Goal: Information Seeking & Learning: Learn about a topic

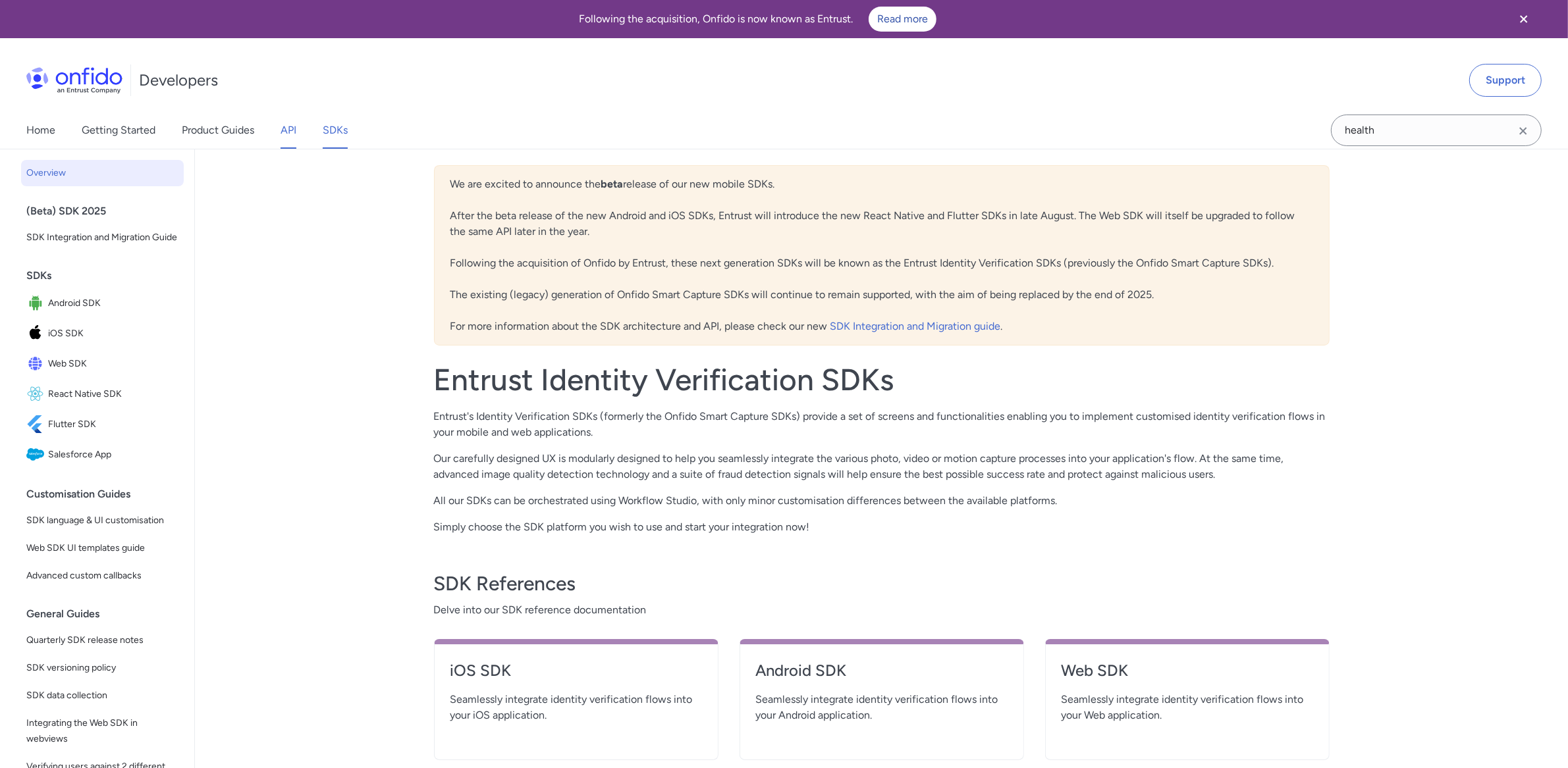
click at [295, 128] on link "API" at bounding box center [289, 130] width 16 height 37
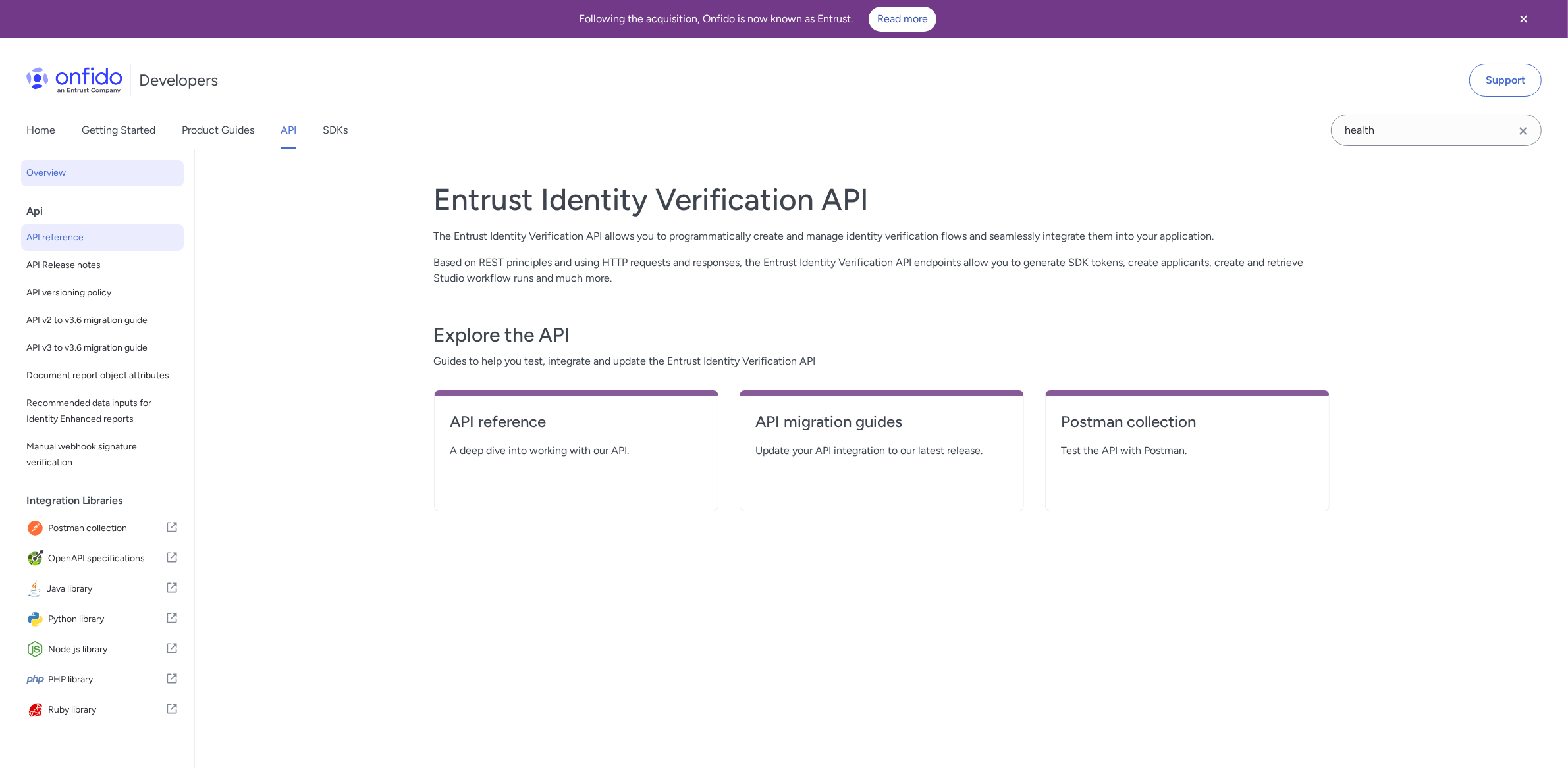
click at [56, 233] on span "API reference" at bounding box center [102, 238] width 152 height 16
select select "http"
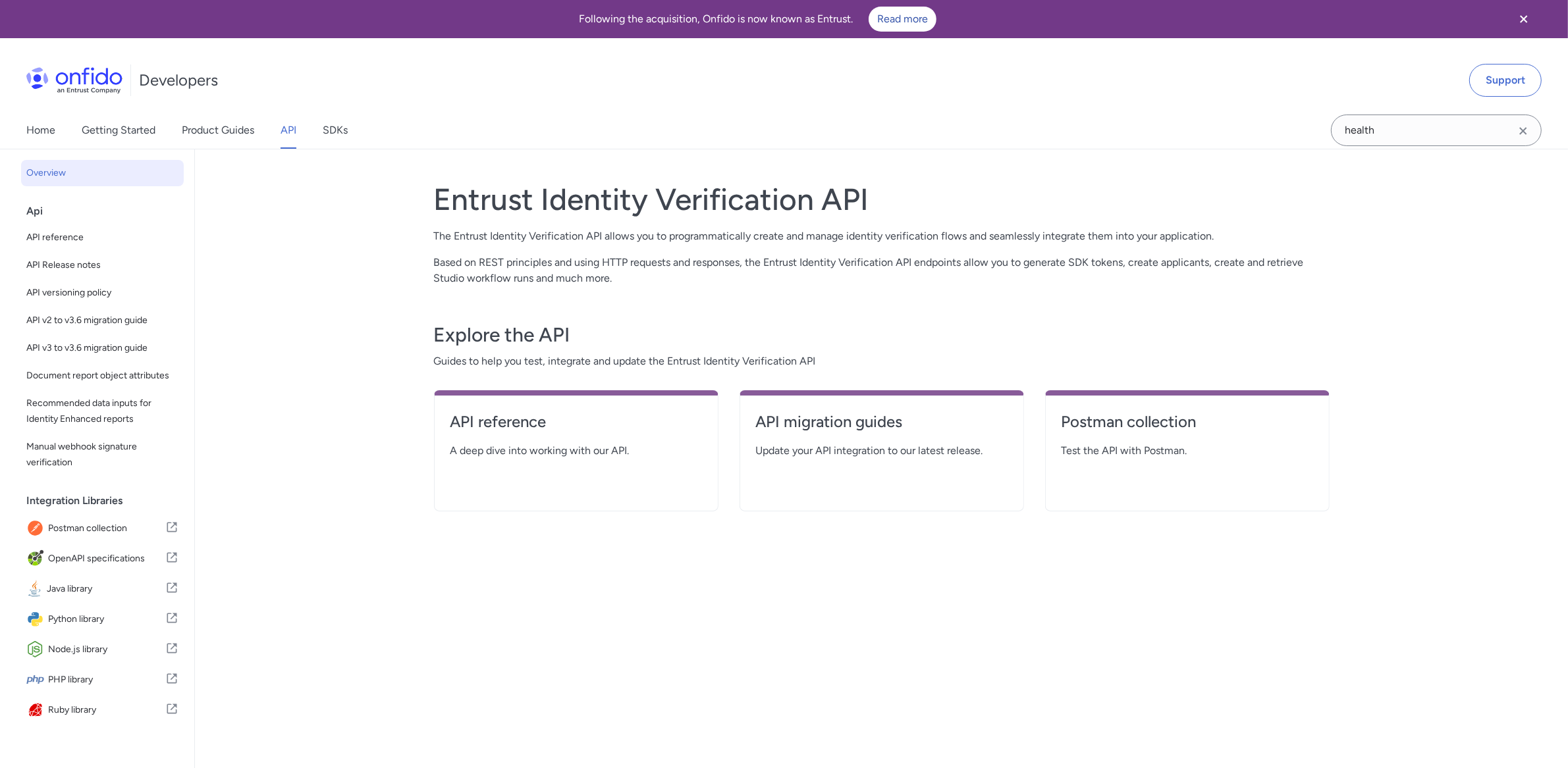
select select "http"
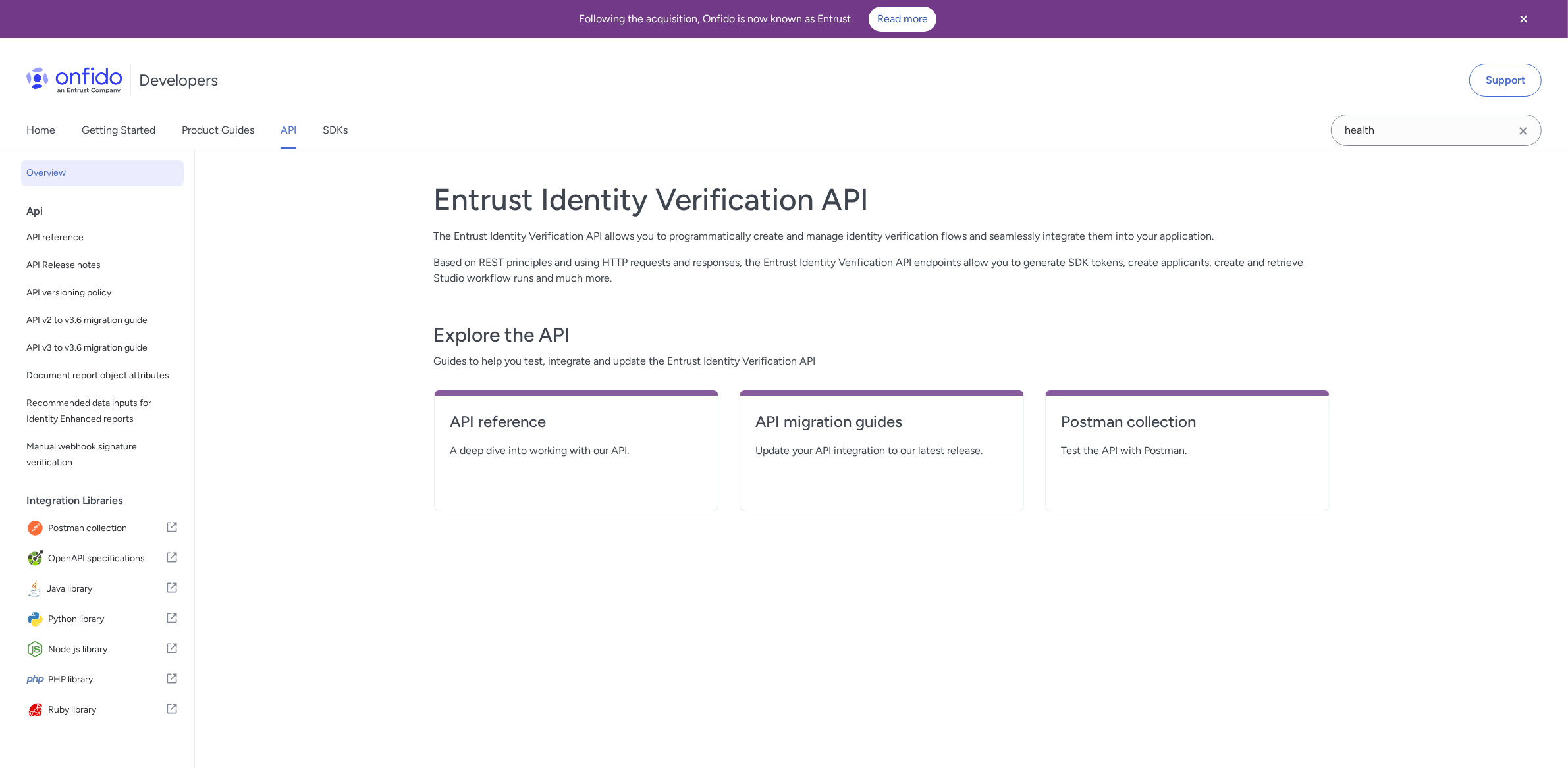
select select "http"
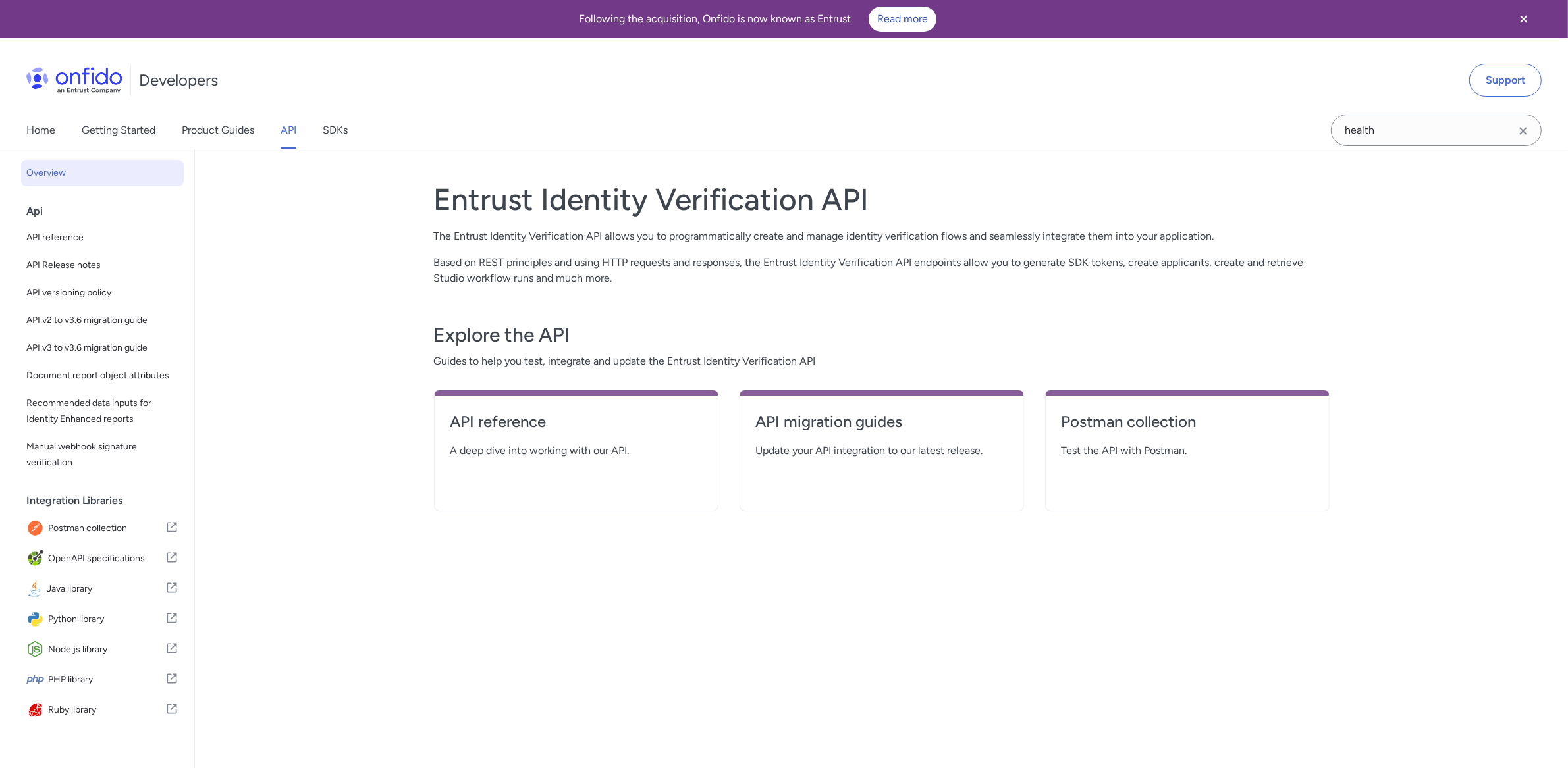
select select "http"
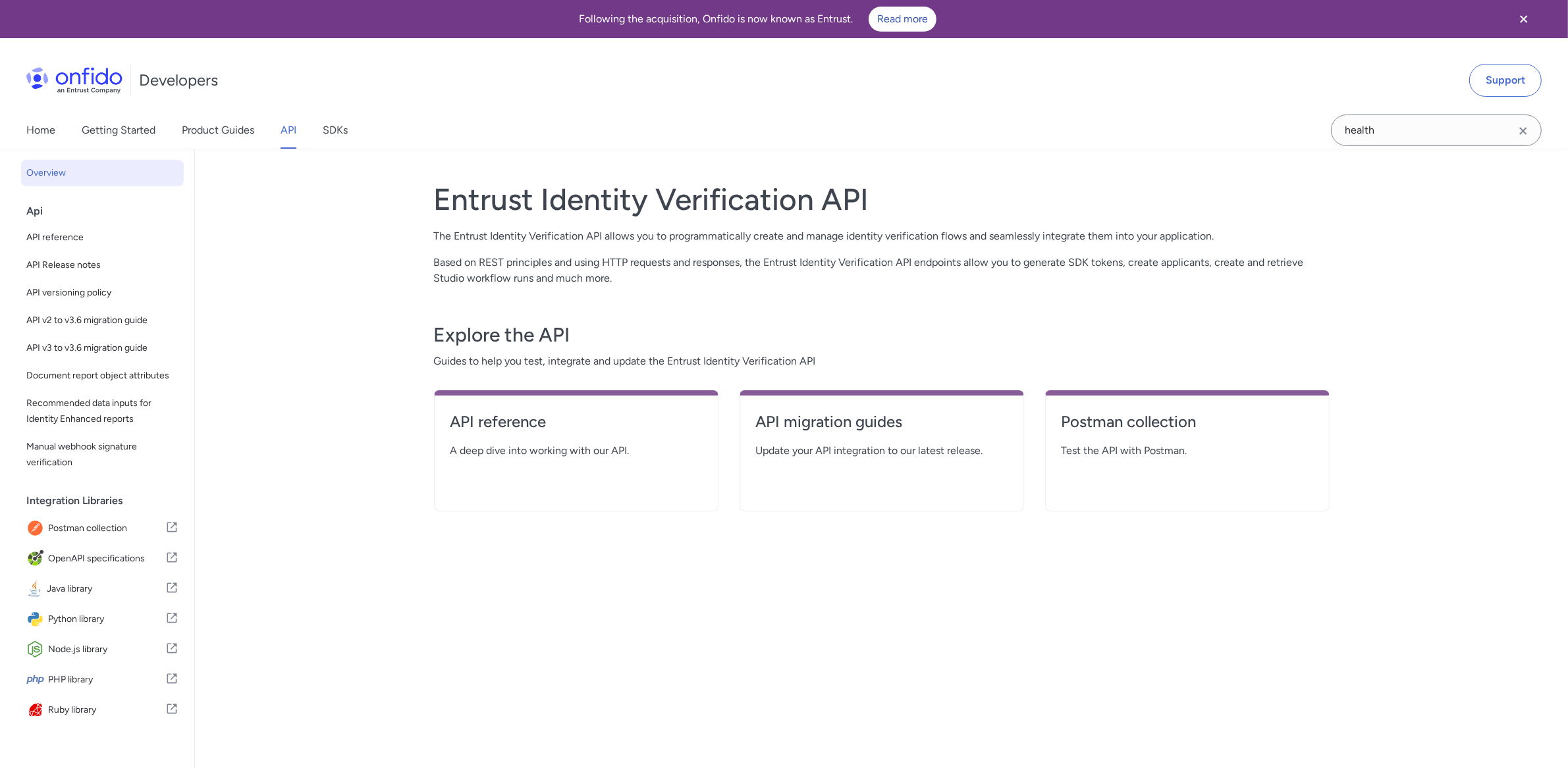
select select "http"
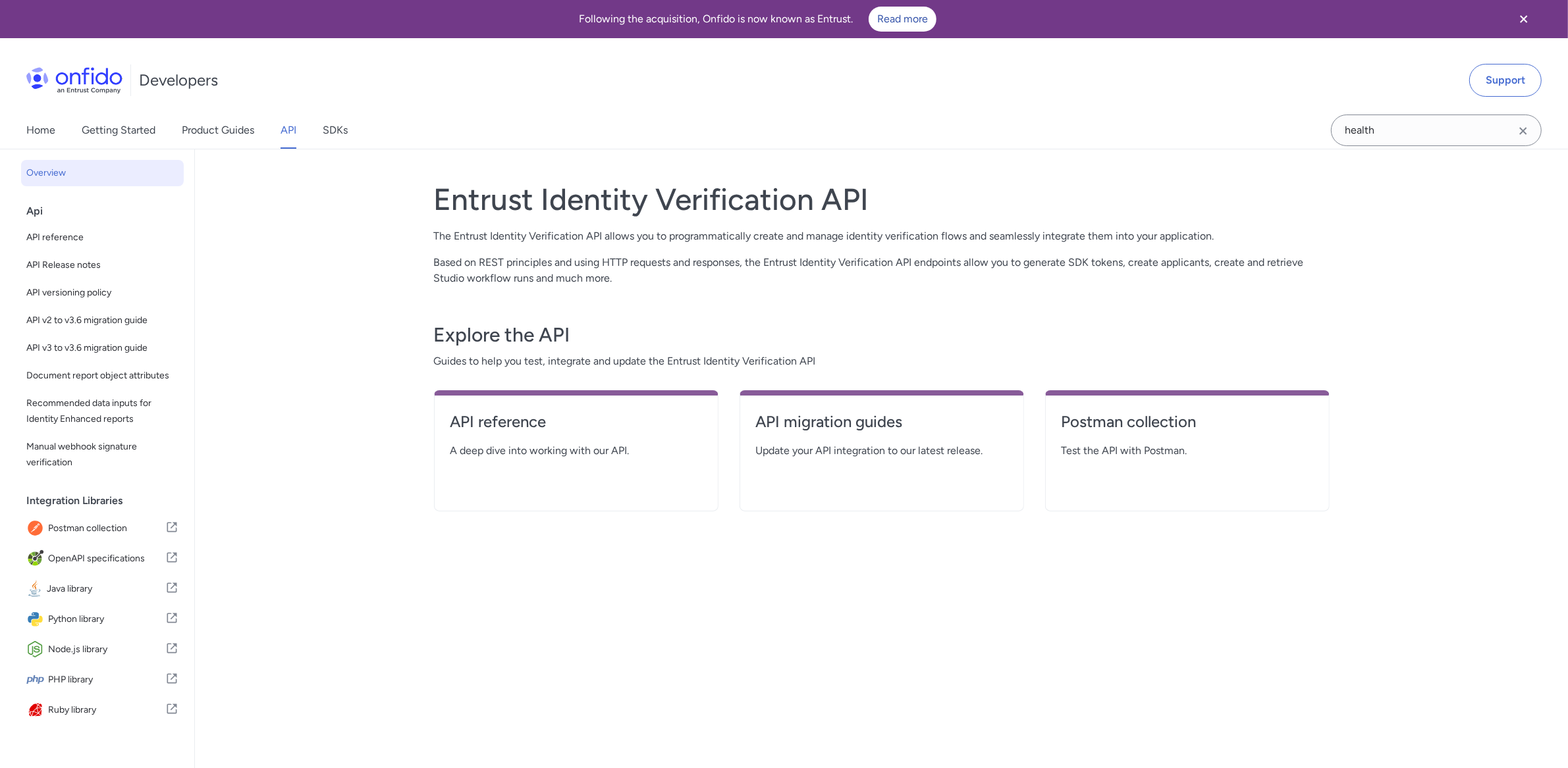
select select "http"
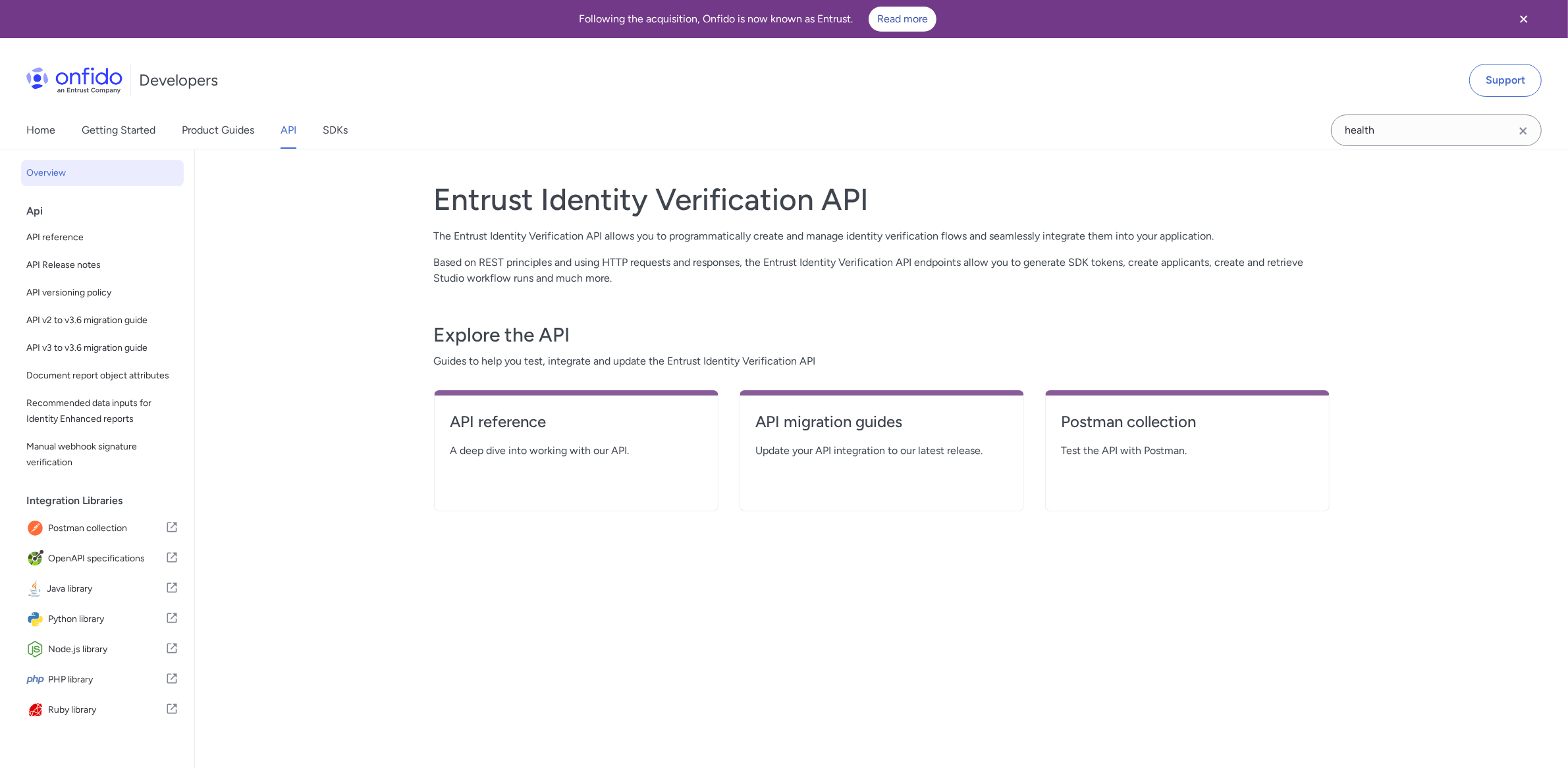
select select "http"
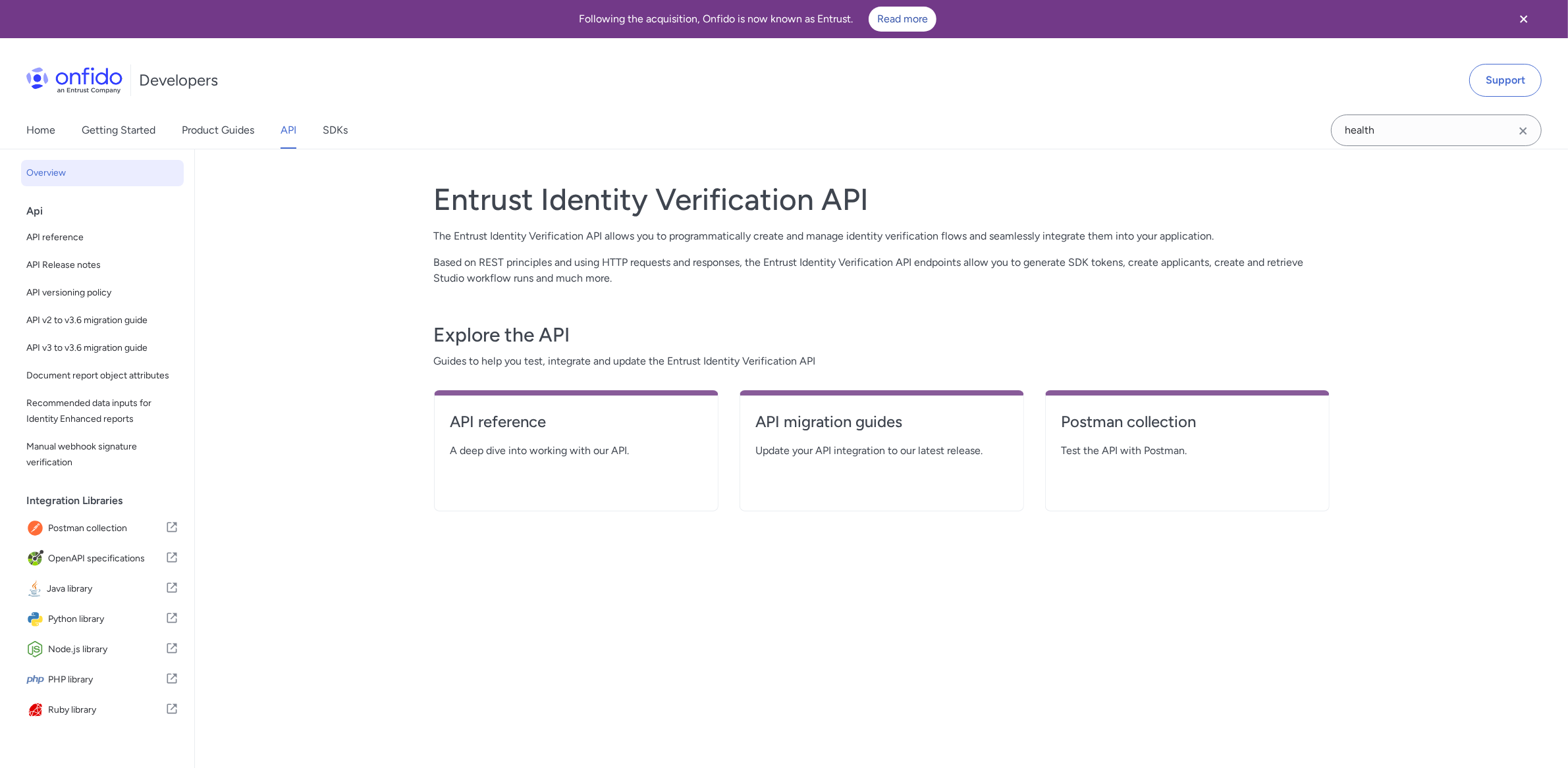
select select "http"
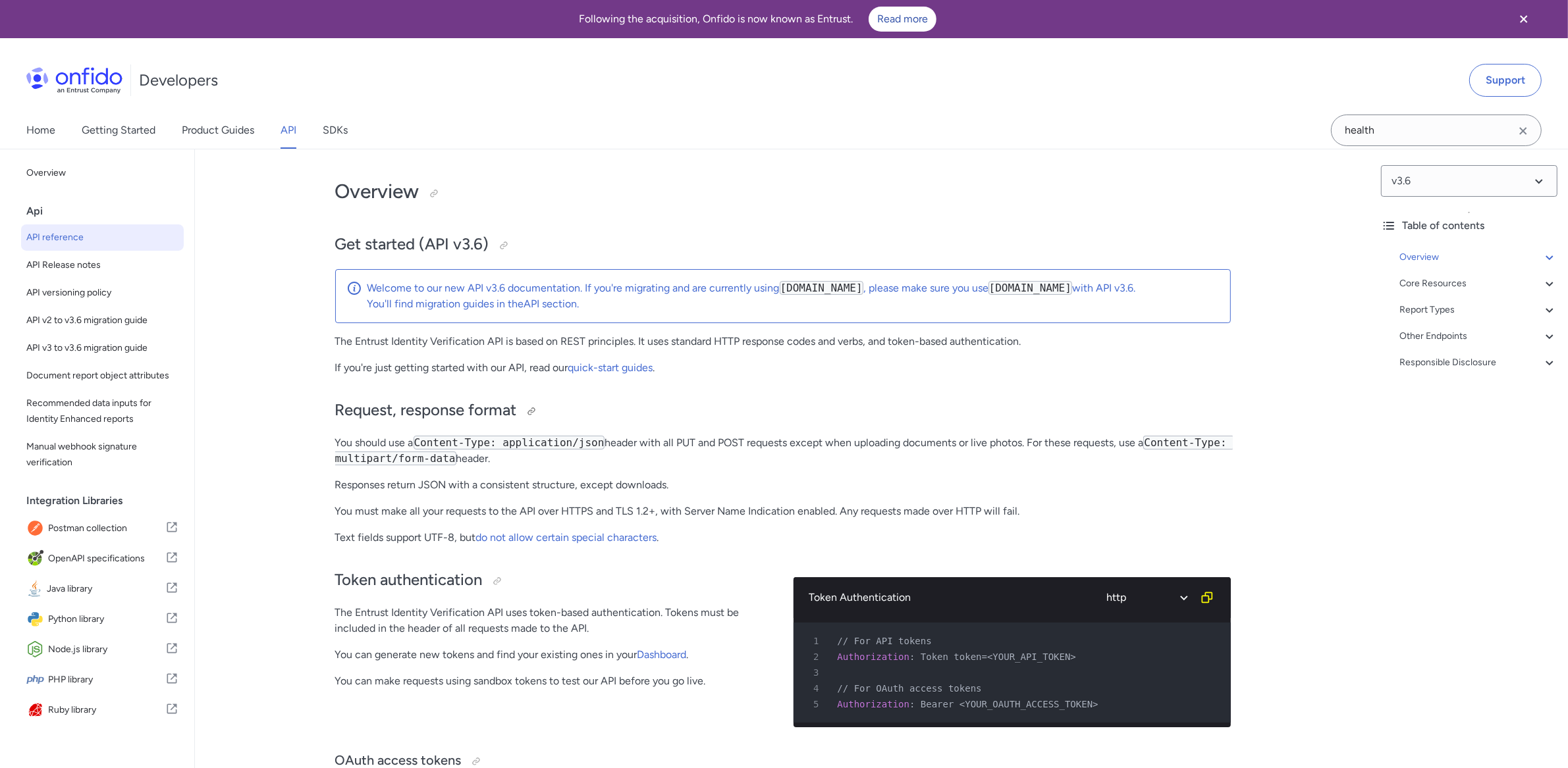
click at [520, 417] on div at bounding box center [526, 410] width 21 height 21
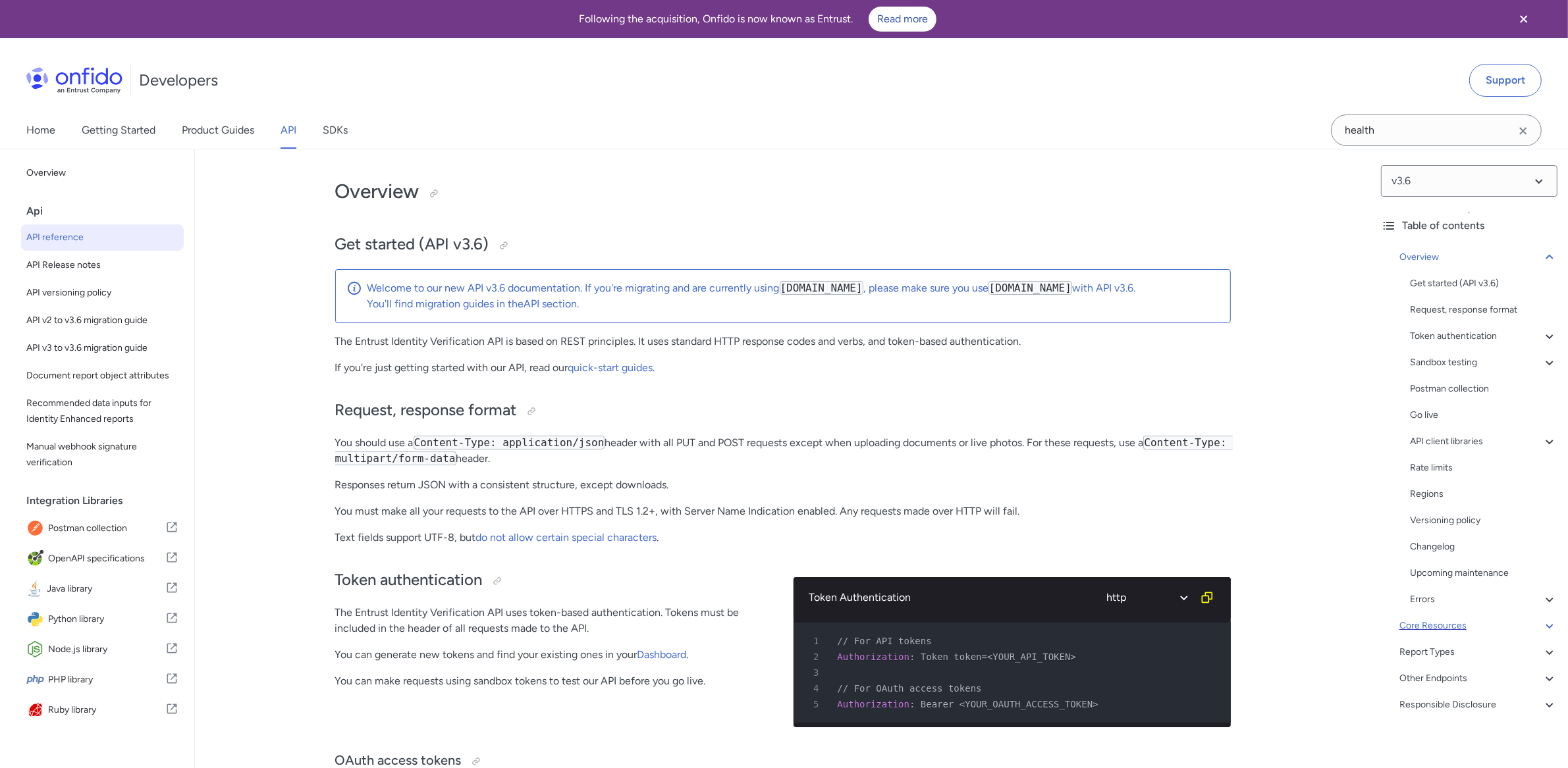
click at [1446, 628] on div "Core Resources" at bounding box center [1478, 626] width 158 height 16
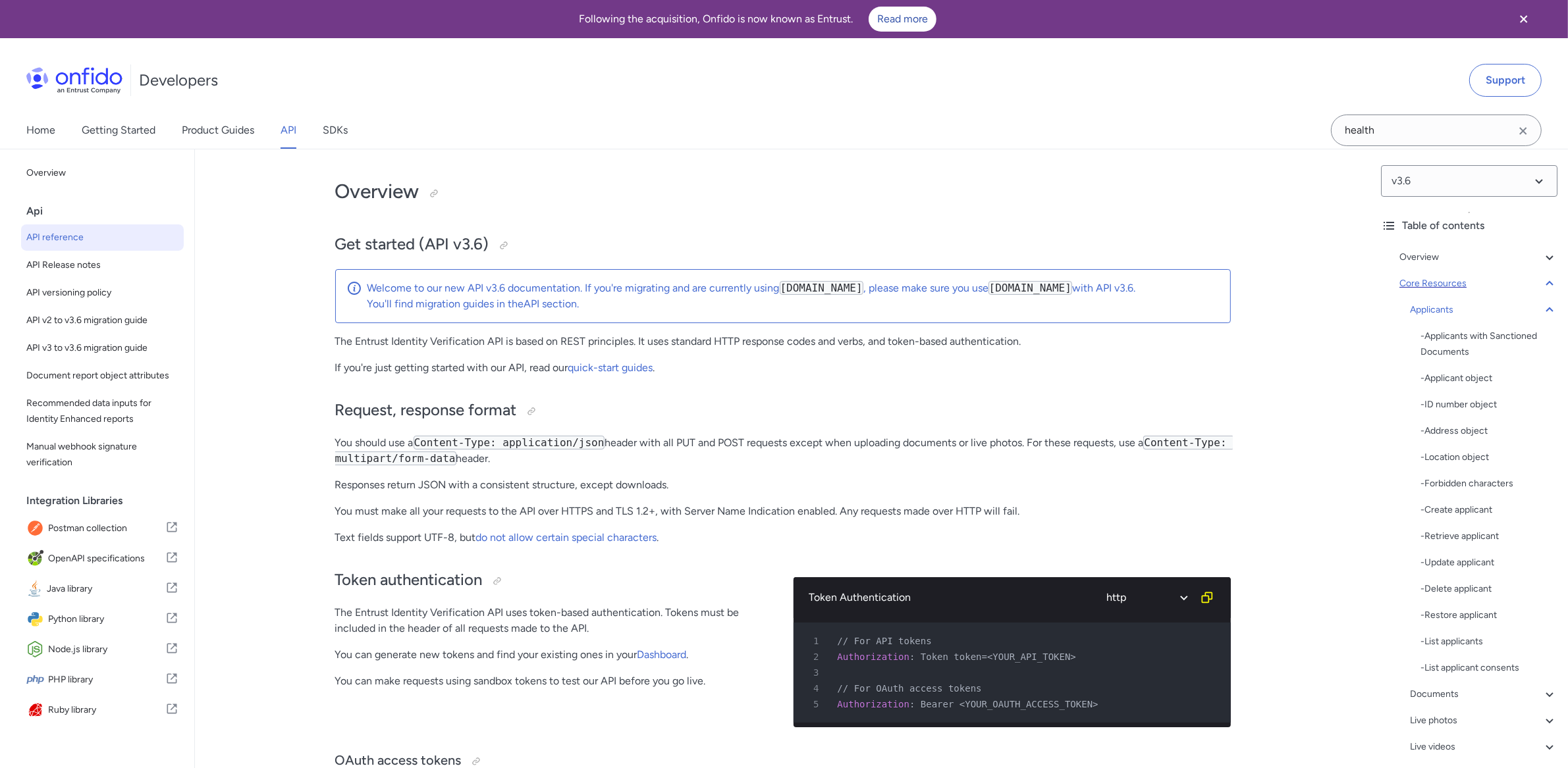
scroll to position [12970, 0]
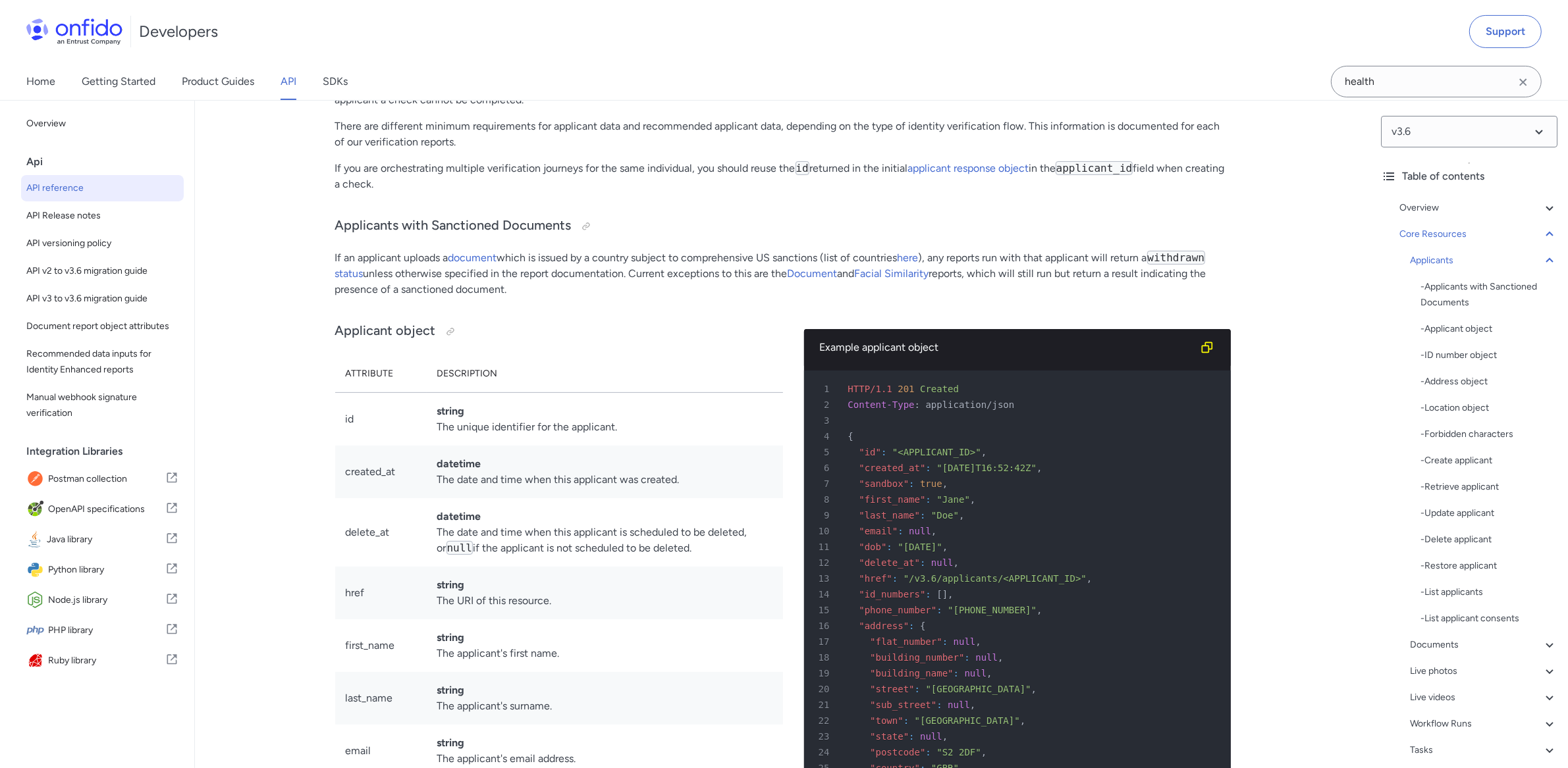
click at [1521, 83] on icon "Clear search field button" at bounding box center [1522, 81] width 7 height 7
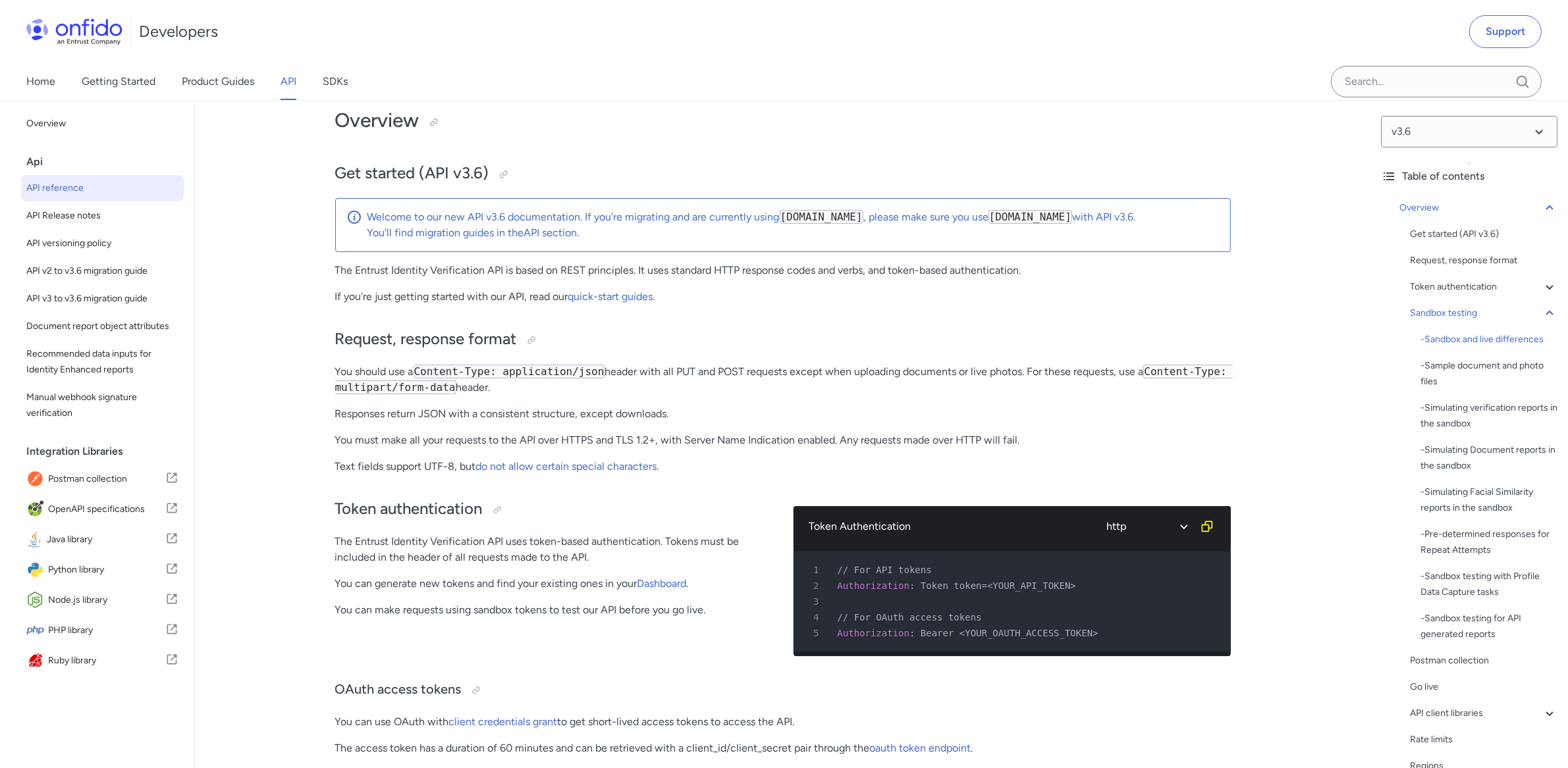
scroll to position [0, 0]
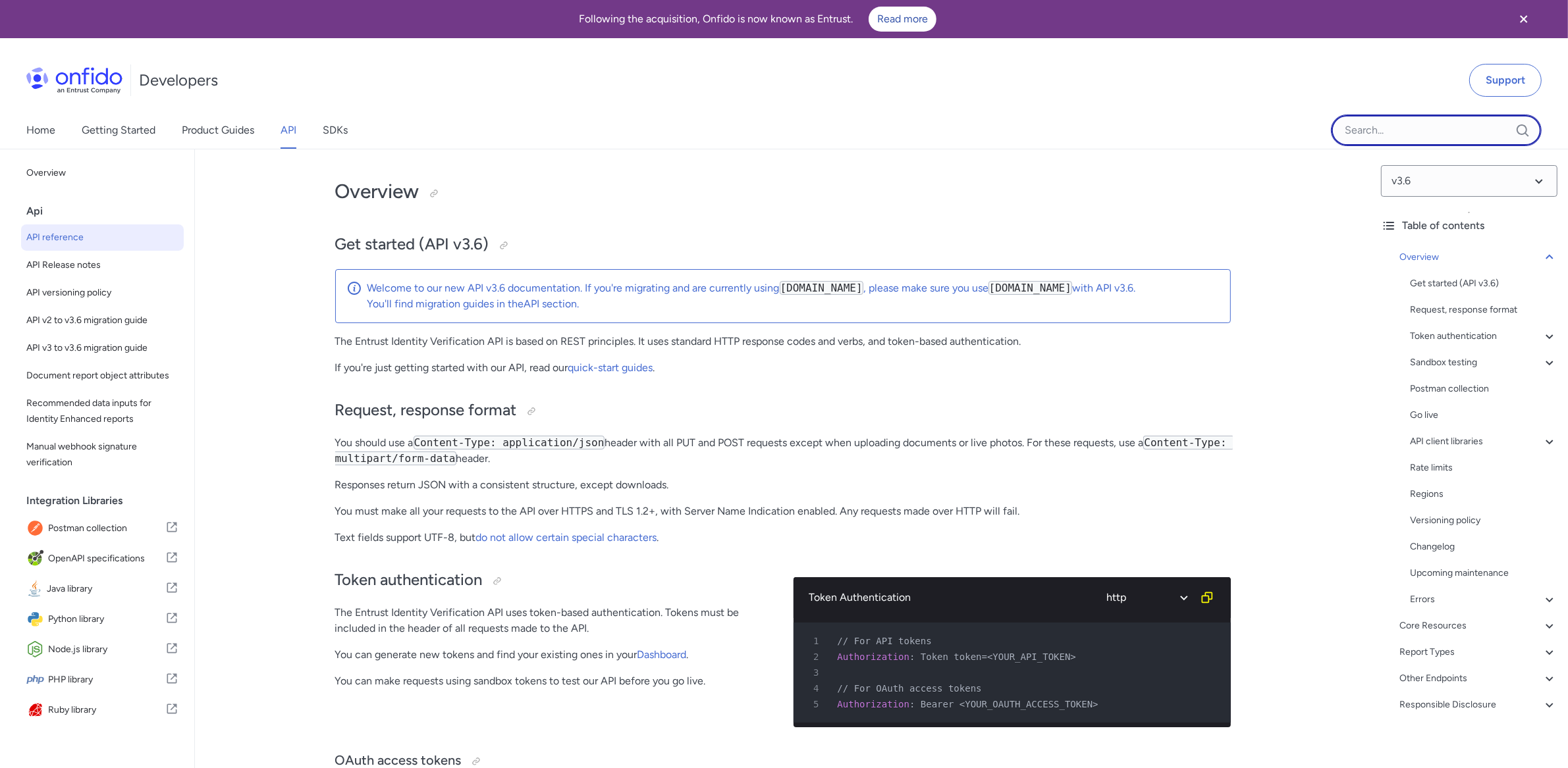
click at [1440, 116] on input "Onfido search input field" at bounding box center [1435, 131] width 211 height 32
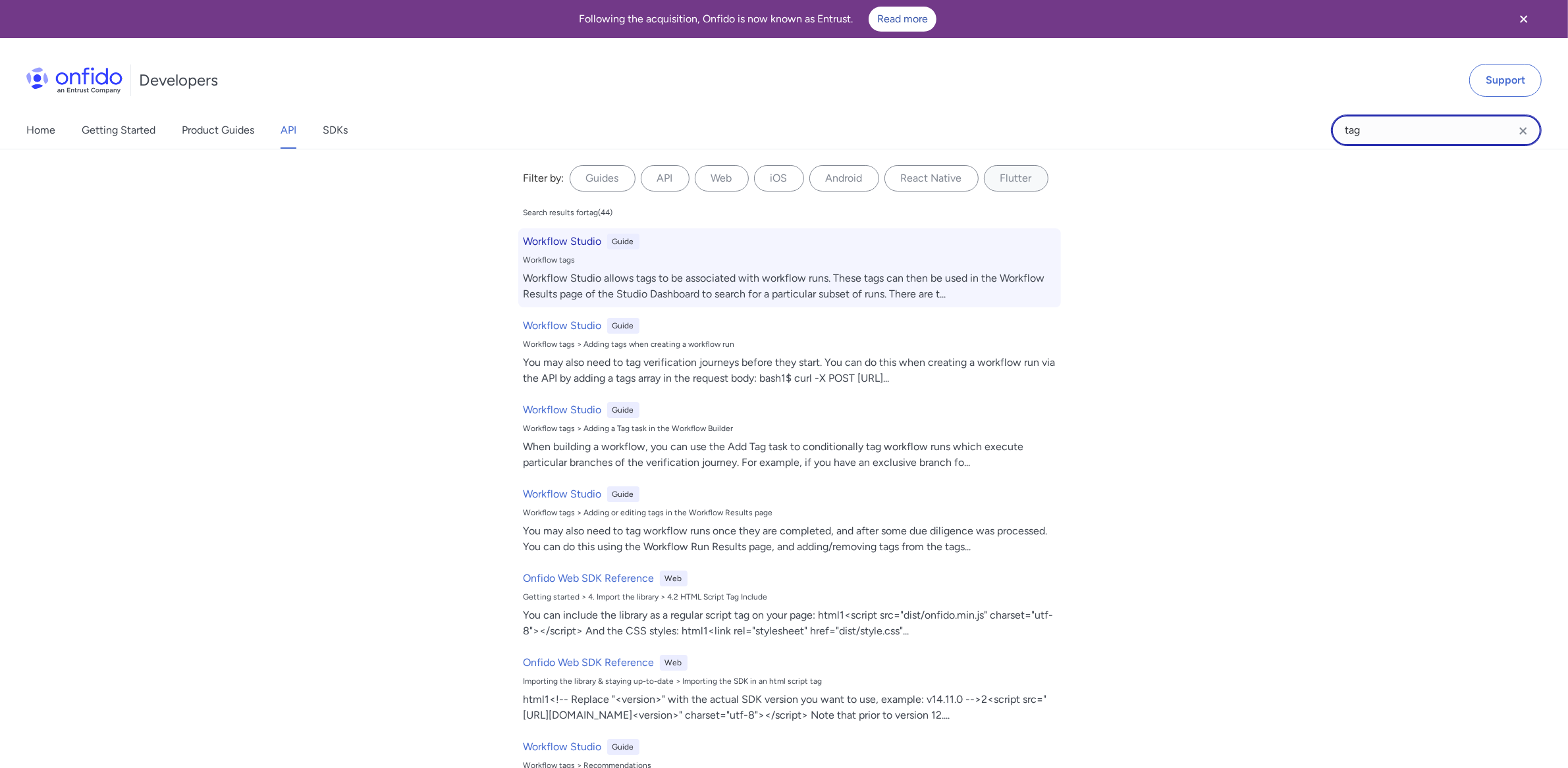
type input "tag"
click at [553, 239] on h6 "Workflow Studio" at bounding box center [562, 242] width 78 height 16
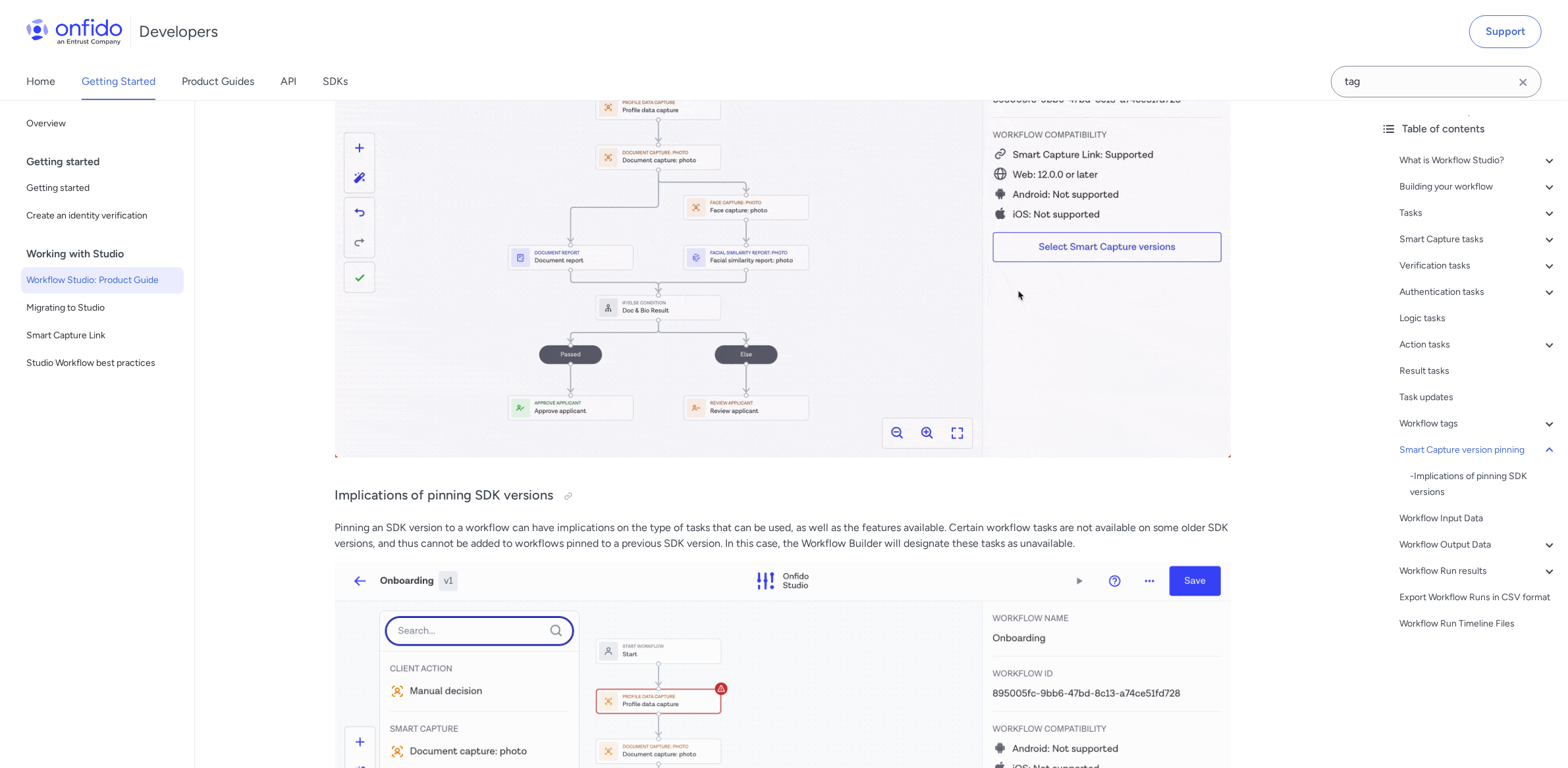
scroll to position [24093, 0]
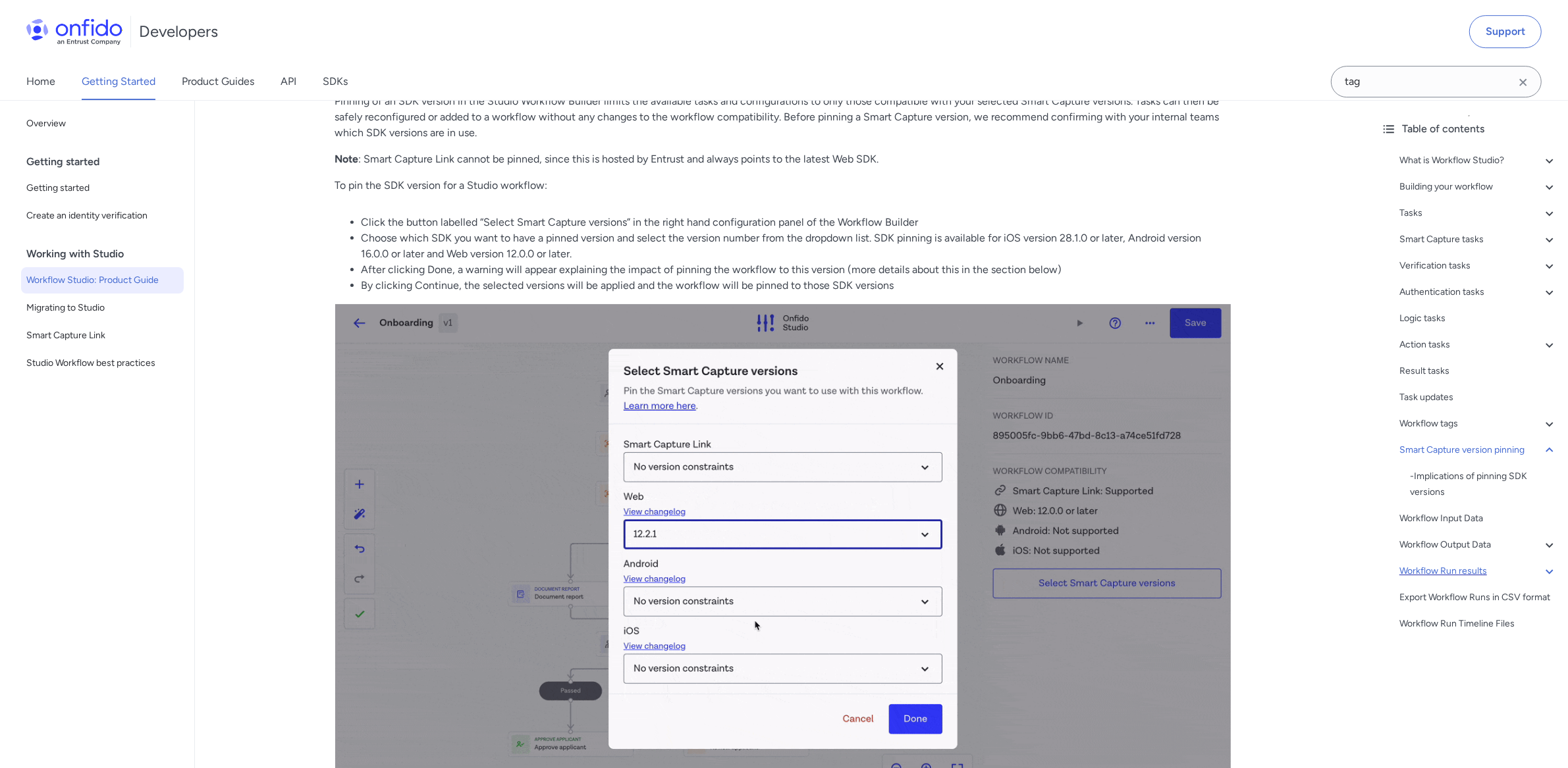
click at [1515, 573] on div "Workflow Run results" at bounding box center [1478, 571] width 158 height 16
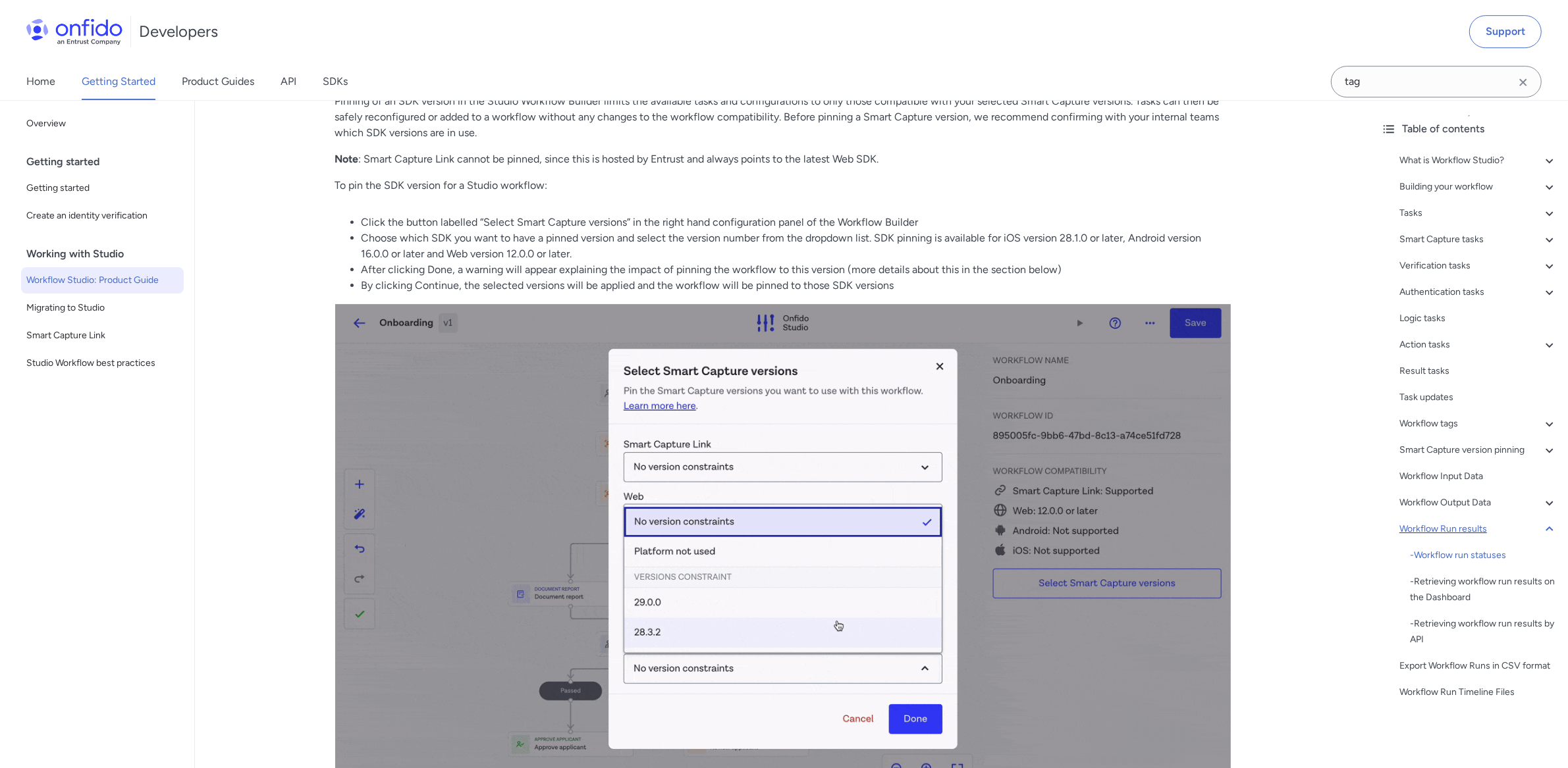
scroll to position [28101, 0]
